Goal: Check status

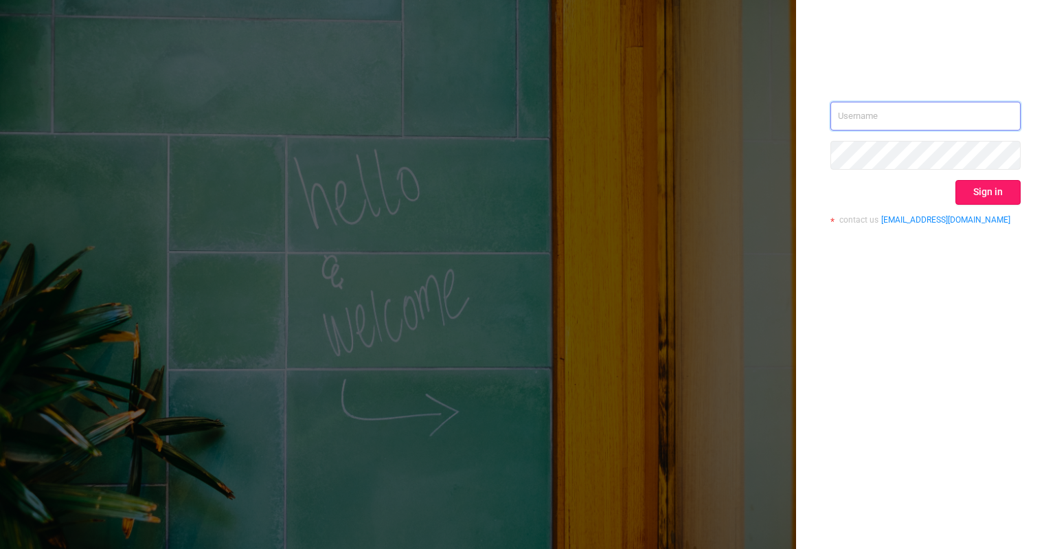
type input "[EMAIL_ADDRESS][DOMAIN_NAME]"
click at [989, 187] on button "Sign in" at bounding box center [987, 192] width 65 height 25
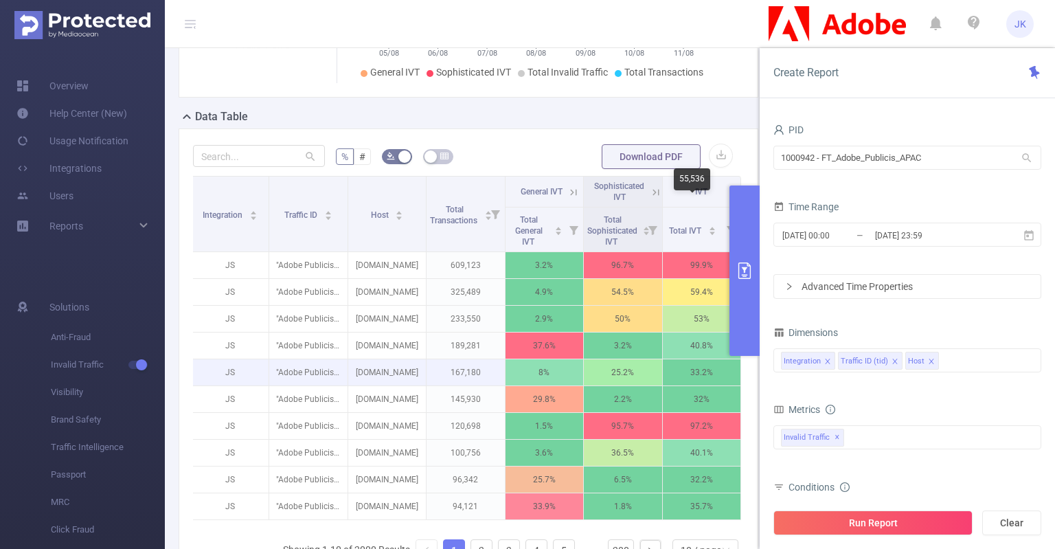
scroll to position [328, 0]
